Goal: Find specific page/section: Find specific page/section

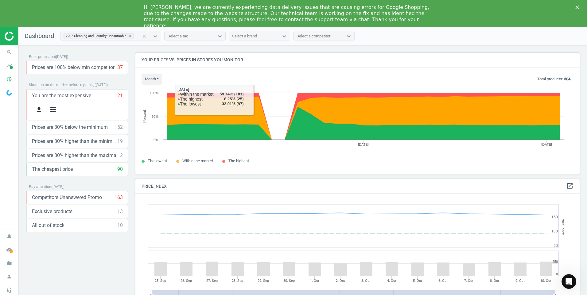
scroll to position [151, 449]
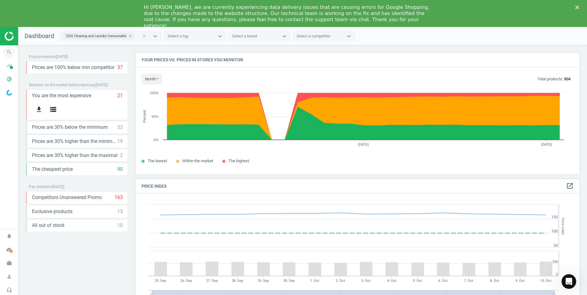
click at [11, 52] on icon "search" at bounding box center [9, 52] width 12 height 12
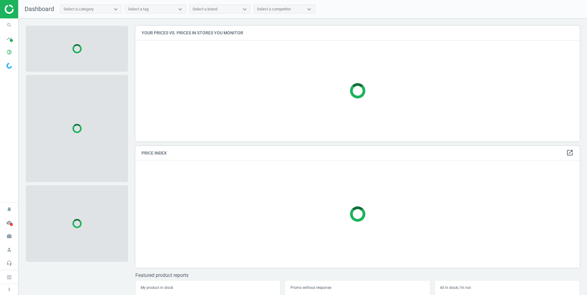
scroll to position [125, 449]
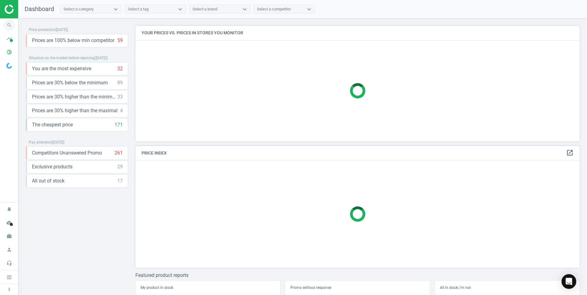
click at [8, 26] on icon "search" at bounding box center [9, 25] width 12 height 12
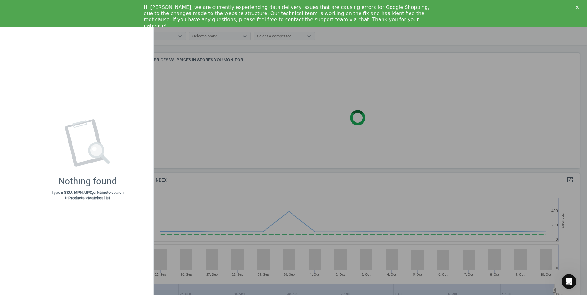
scroll to position [131, 449]
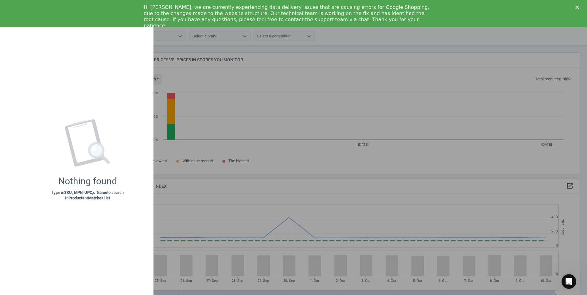
click at [302, 121] on div at bounding box center [293, 147] width 587 height 295
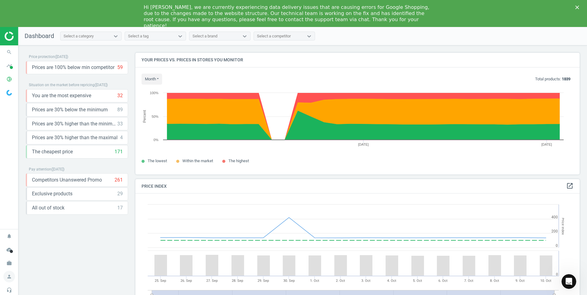
click at [10, 276] on icon "person" at bounding box center [9, 277] width 12 height 12
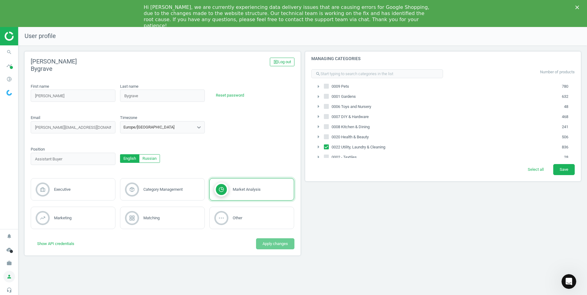
click at [10, 276] on icon "person" at bounding box center [9, 277] width 12 height 12
click at [10, 51] on icon "search" at bounding box center [9, 52] width 12 height 12
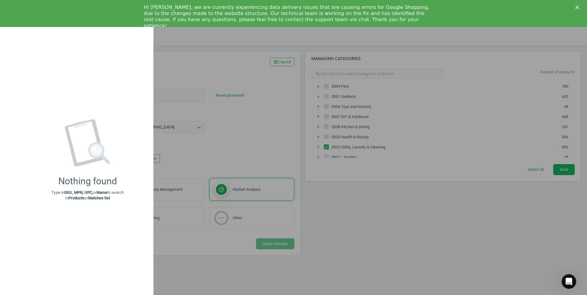
click at [202, 120] on div at bounding box center [293, 147] width 587 height 295
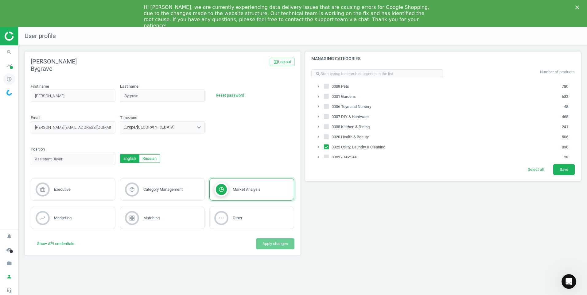
click at [9, 79] on icon "pie_chart_outlined" at bounding box center [9, 79] width 12 height 12
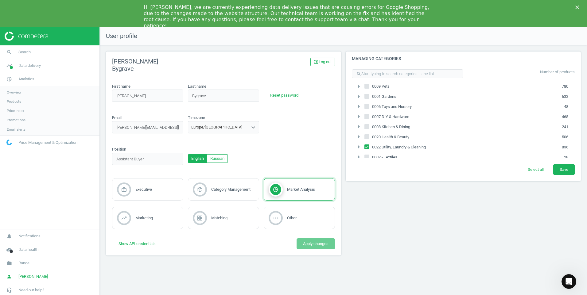
click at [22, 95] on link "Overview" at bounding box center [49, 92] width 99 height 9
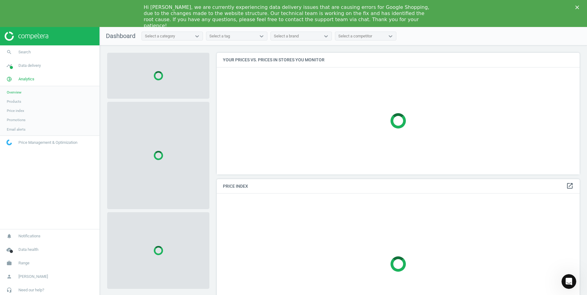
scroll to position [151, 368]
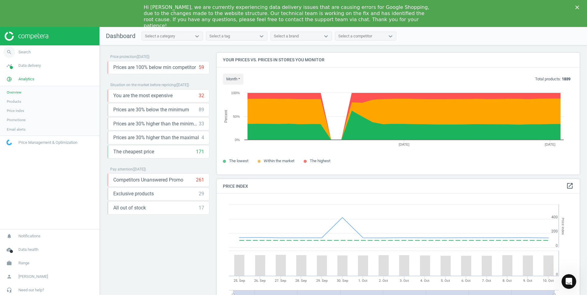
click at [21, 52] on span "Search" at bounding box center [24, 52] width 12 height 6
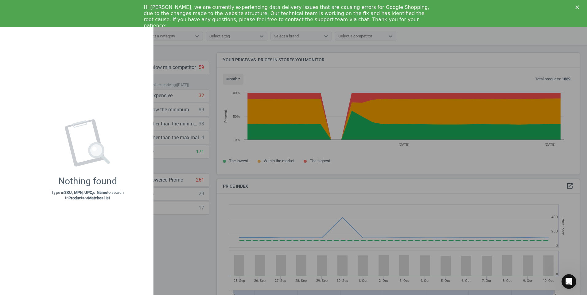
click at [105, 167] on div at bounding box center [87, 143] width 47 height 49
click at [227, 96] on div at bounding box center [293, 147] width 587 height 295
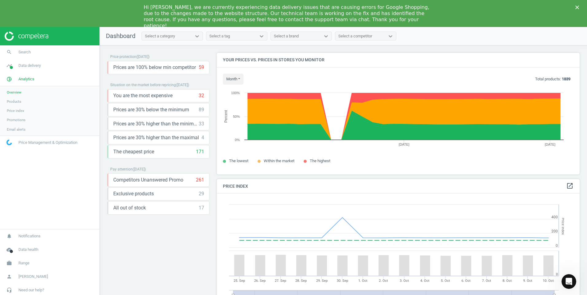
click at [27, 33] on img at bounding box center [27, 36] width 44 height 9
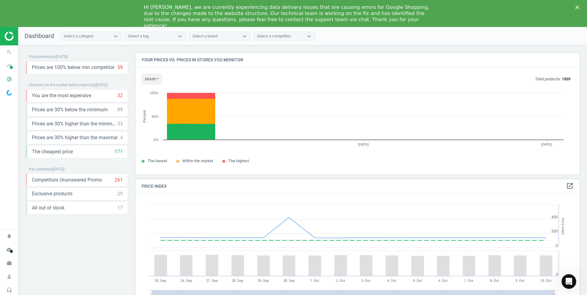
scroll to position [151, 449]
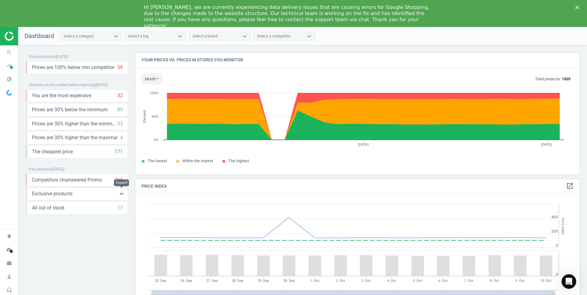
click at [119, 195] on icon "keyboard_arrow_down" at bounding box center [121, 193] width 7 height 7
click at [82, 169] on div "Pay attention ( 10.10.25 )" at bounding box center [77, 169] width 102 height 8
drag, startPoint x: 10, startPoint y: 52, endPoint x: 115, endPoint y: 55, distance: 105.7
click at [115, 55] on div "Price protection ( 10.10.25 )" at bounding box center [77, 57] width 102 height 8
click at [576, 7] on icon "Close" at bounding box center [577, 8] width 4 height 4
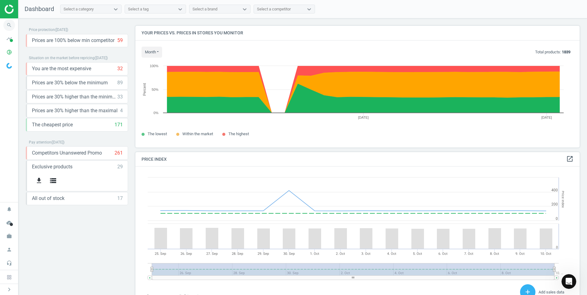
click at [9, 26] on icon "search" at bounding box center [9, 25] width 12 height 12
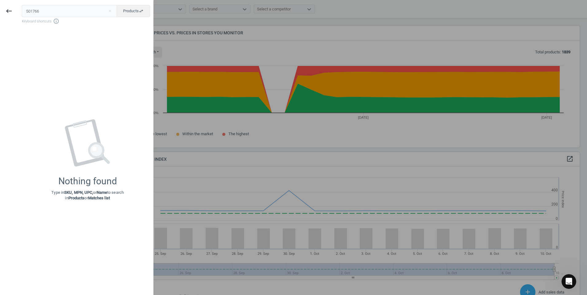
type input "501766"
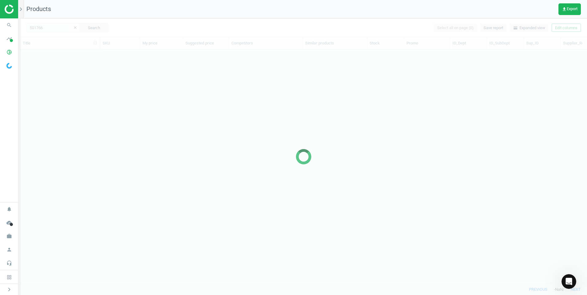
scroll to position [225, 562]
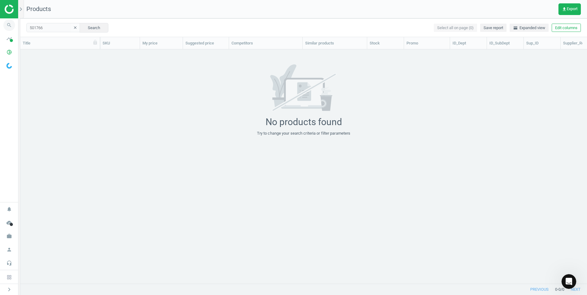
click at [10, 24] on icon "search" at bounding box center [9, 25] width 12 height 12
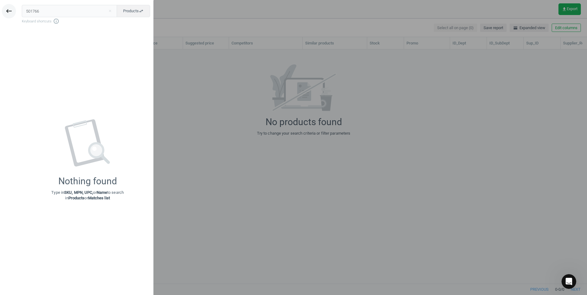
click at [9, 6] on button "keyboard_backspace" at bounding box center [9, 11] width 14 height 14
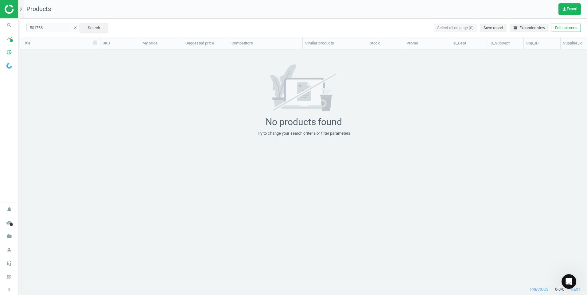
click at [5, 7] on img at bounding box center [27, 9] width 44 height 9
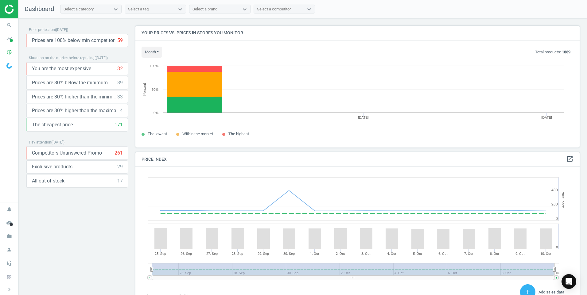
scroll to position [151, 449]
